Goal: Find specific page/section: Find specific page/section

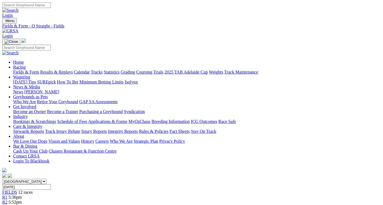
click at [51, 184] on input "[DATE]" at bounding box center [26, 187] width 49 height 6
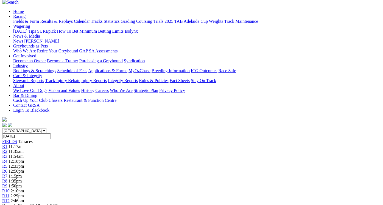
scroll to position [1, 0]
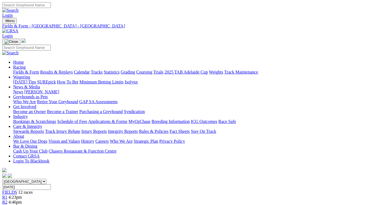
scroll to position [21, 0]
